Goal: Information Seeking & Learning: Learn about a topic

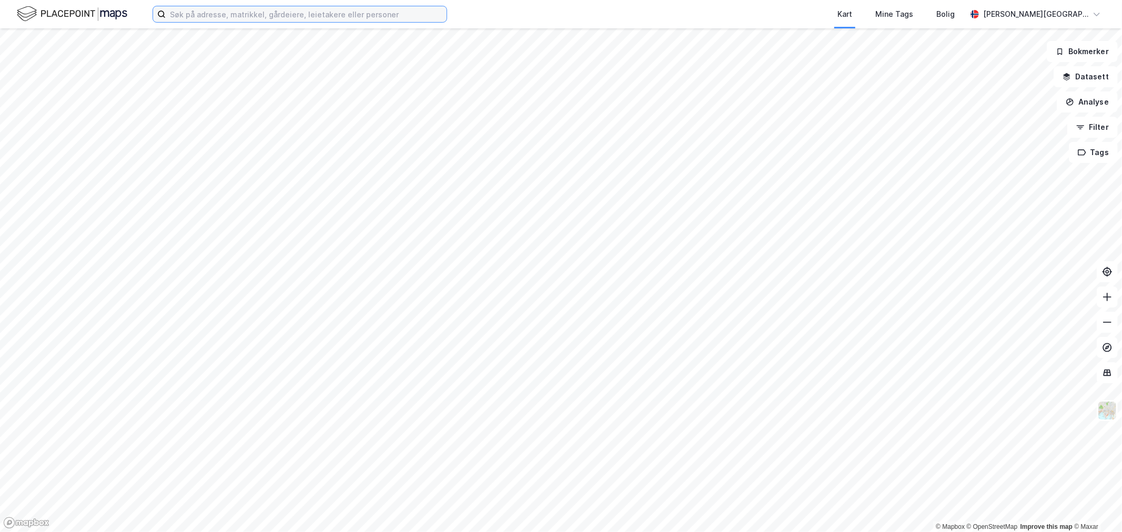
click at [188, 9] on input at bounding box center [306, 14] width 281 height 16
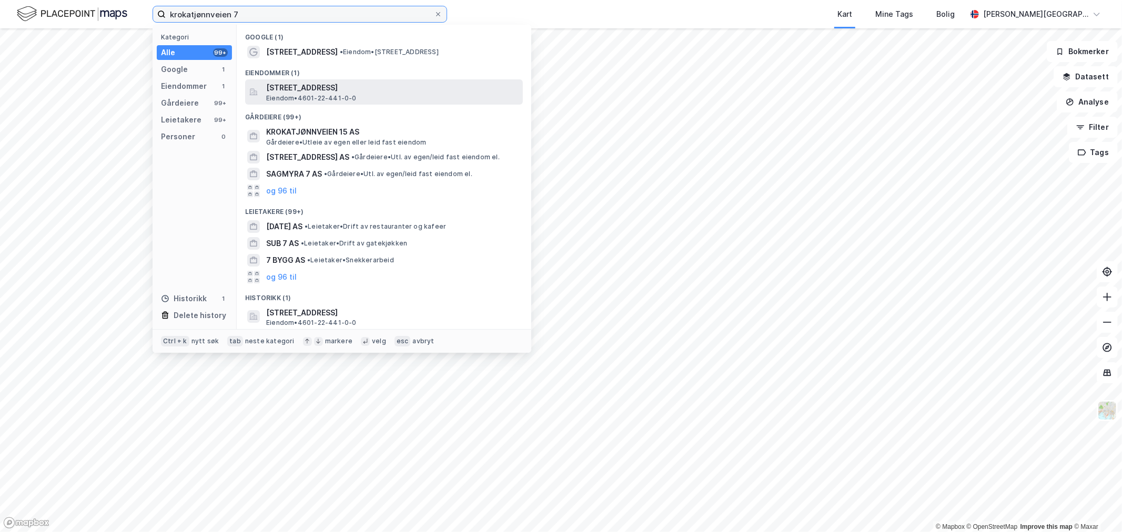
type input "krokatjønnveien 7"
click at [317, 91] on span "[STREET_ADDRESS]" at bounding box center [392, 88] width 253 height 13
